Goal: Check status

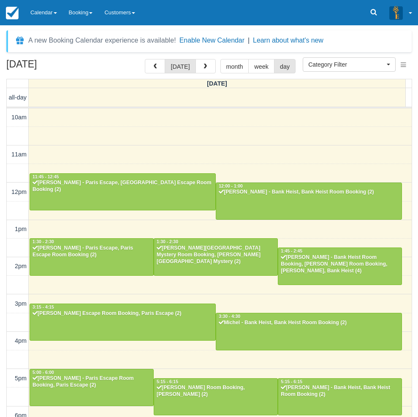
select select
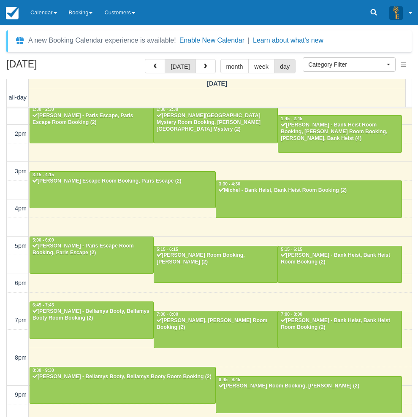
click at [3, 292] on div "August 23, 2025 today month week day Saturday all-day 10am 11am 12pm 1pm 2pm 3p…" at bounding box center [209, 250] width 418 height 383
click at [41, 10] on link "Calendar" at bounding box center [43, 12] width 38 height 25
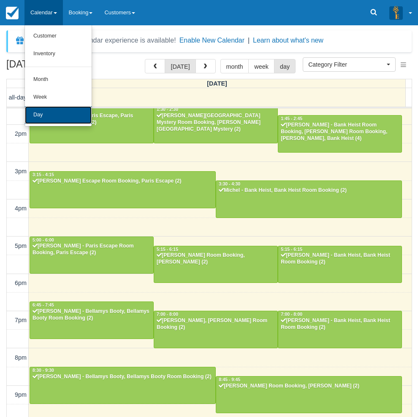
click at [40, 113] on link "Day" at bounding box center [58, 115] width 67 height 18
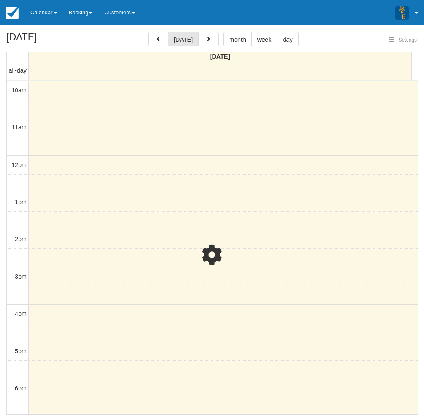
select select
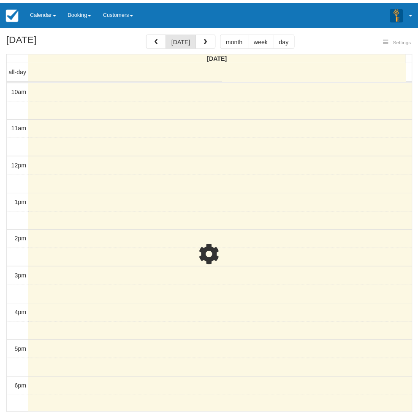
scroll to position [132, 0]
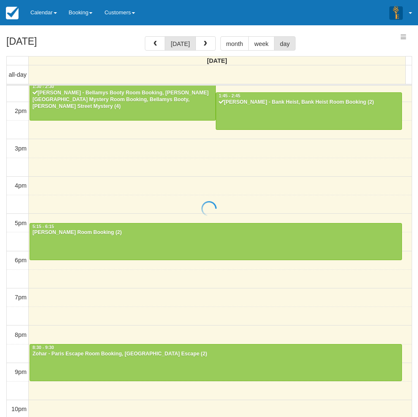
select select
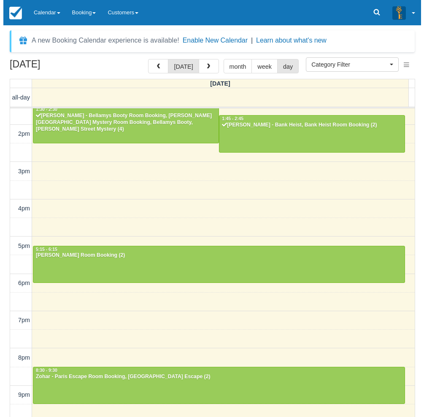
scroll to position [0, 0]
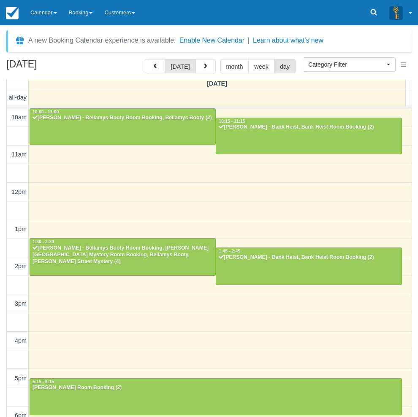
click at [141, 166] on div "10am 11am 12pm 1pm 2pm 3pm 4pm 5pm 6pm 7pm 8pm 9pm 10pm 10:00 - 11:00 [PERSON_N…" at bounding box center [209, 341] width 405 height 466
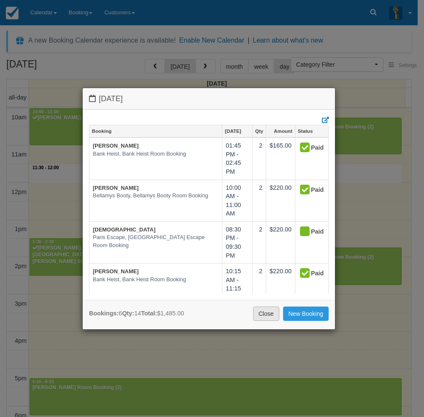
click at [265, 313] on link "Close" at bounding box center [266, 314] width 26 height 14
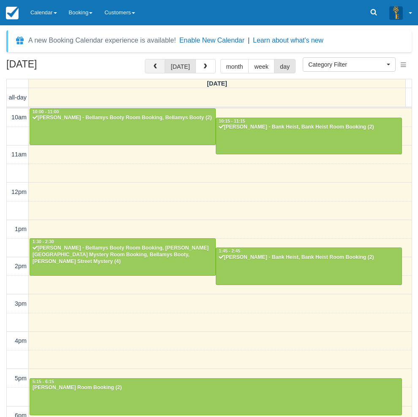
click at [157, 64] on span "button" at bounding box center [155, 67] width 6 height 6
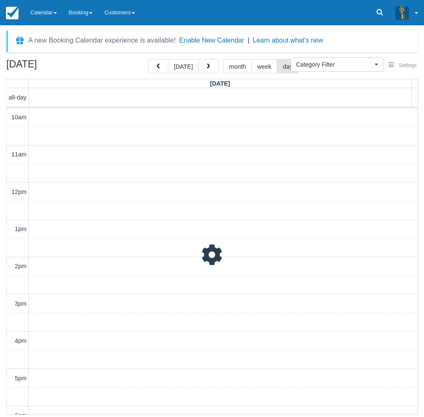
scroll to position [159, 0]
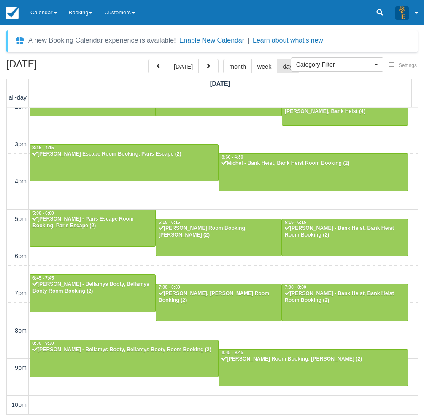
click at [186, 205] on div "10am 11am 12pm 1pm 2pm 3pm 4pm 5pm 6pm 7pm 8pm 9pm 10pm 11:45 - 12:45 [PERSON_N…" at bounding box center [212, 182] width 411 height 466
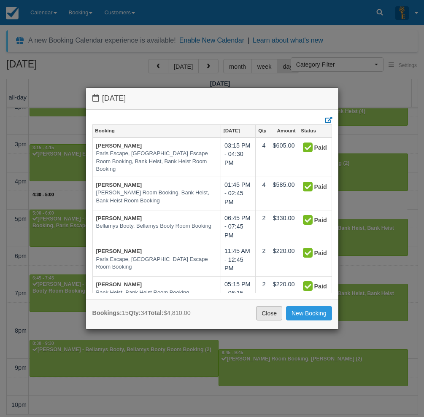
click at [268, 317] on link "Close" at bounding box center [269, 313] width 26 height 14
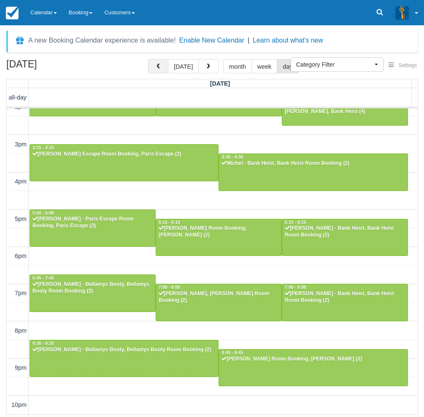
click at [160, 62] on button "button" at bounding box center [158, 66] width 20 height 14
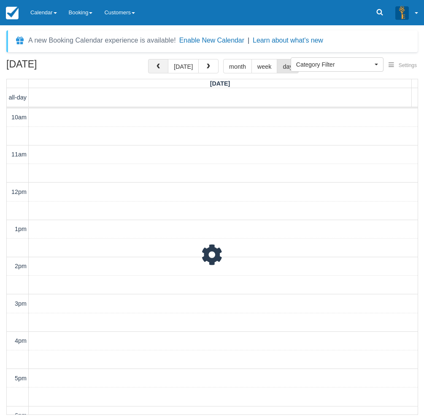
scroll to position [159, 0]
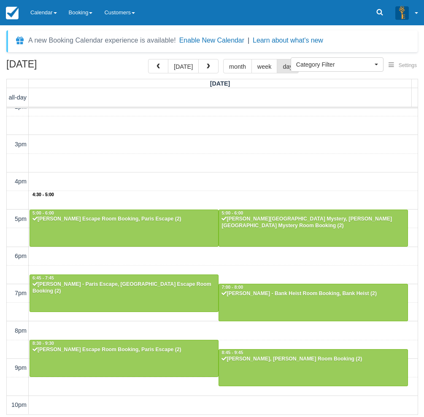
click at [209, 193] on div "10am 11am 12pm 1pm 2pm 3pm 4pm 5pm 6pm 7pm 8pm 9pm 10pm 4:30 - 5:00 10:00 - 11:…" at bounding box center [212, 182] width 411 height 466
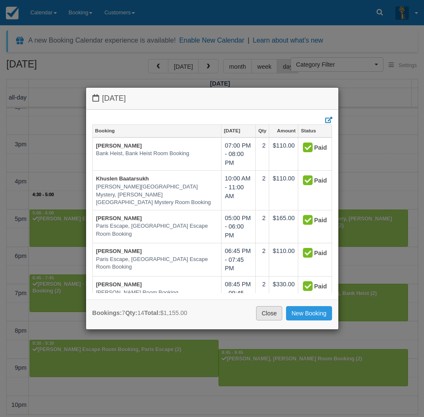
click at [264, 311] on link "Close" at bounding box center [269, 313] width 26 height 14
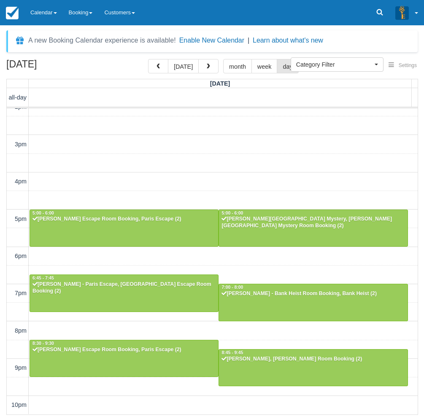
click at [1, 247] on div "[DATE] [DATE] month week day [DATE] all-day 10am 11am 12pm 1pm 2pm 3pm 4pm 5pm …" at bounding box center [212, 237] width 424 height 356
